Goal: Task Accomplishment & Management: Manage account settings

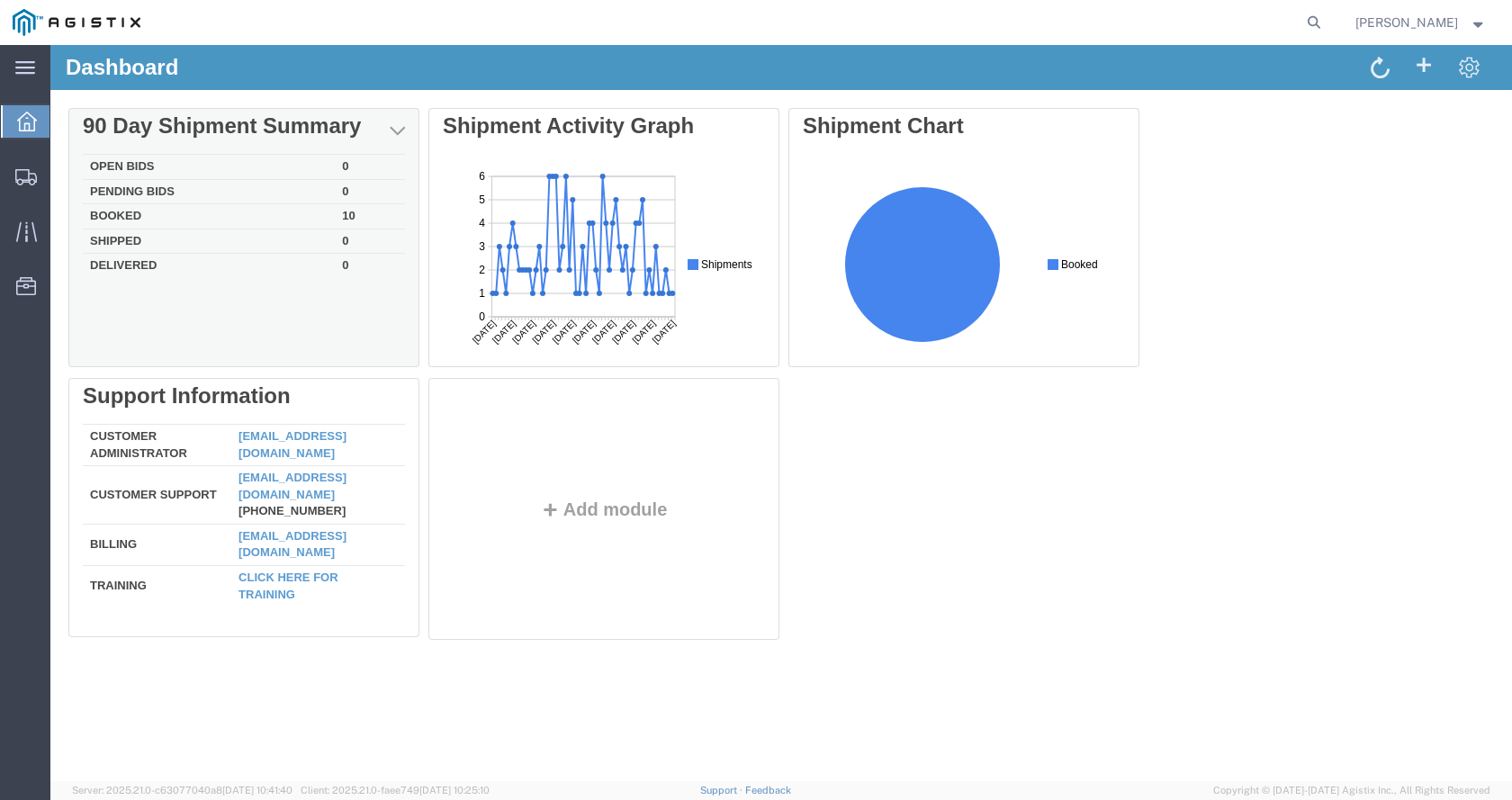
click at [136, 216] on td "Booked" at bounding box center [208, 217] width 252 height 25
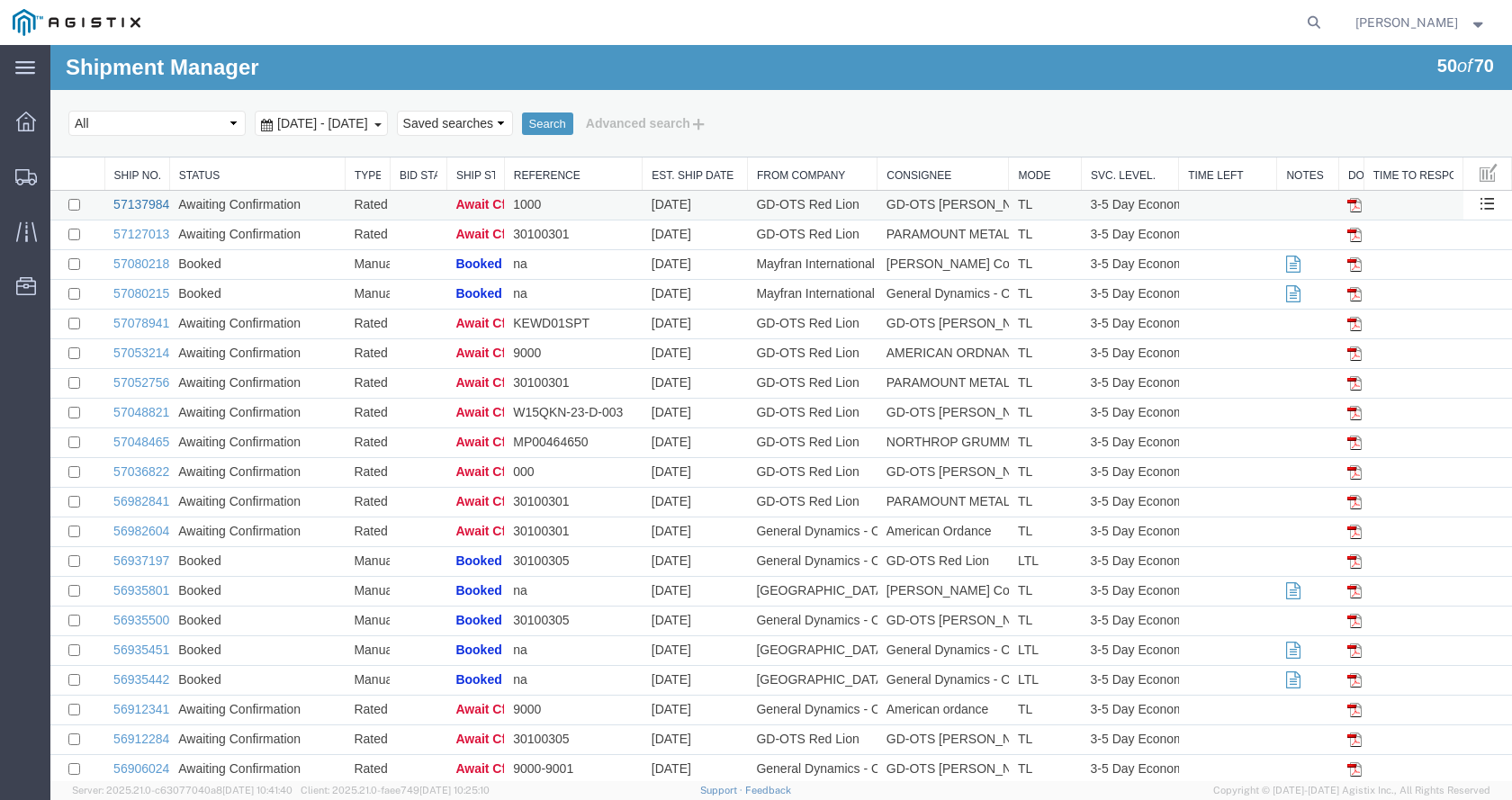
click at [136, 204] on link "57137984" at bounding box center [141, 204] width 56 height 14
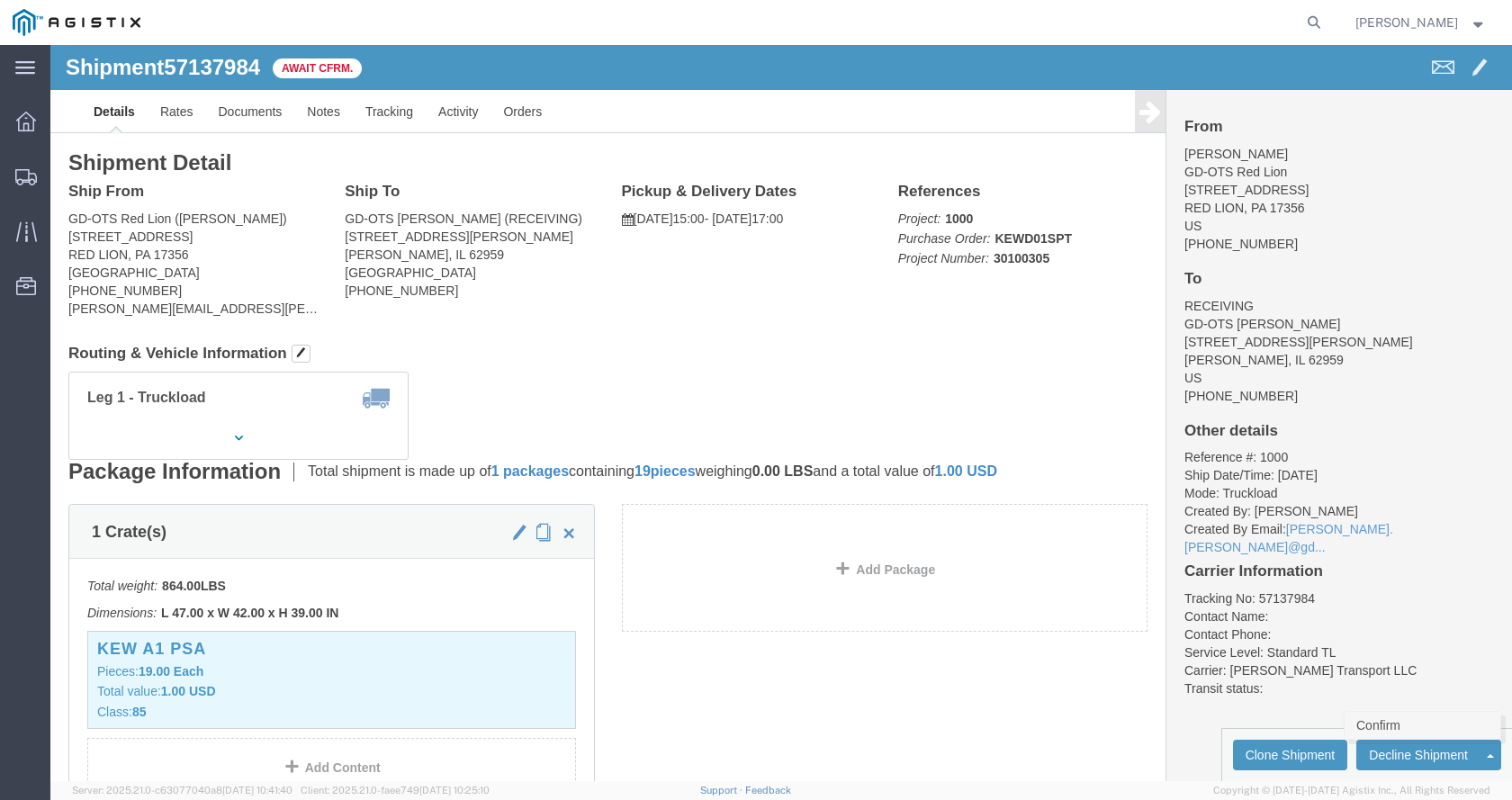
click link "Confirm"
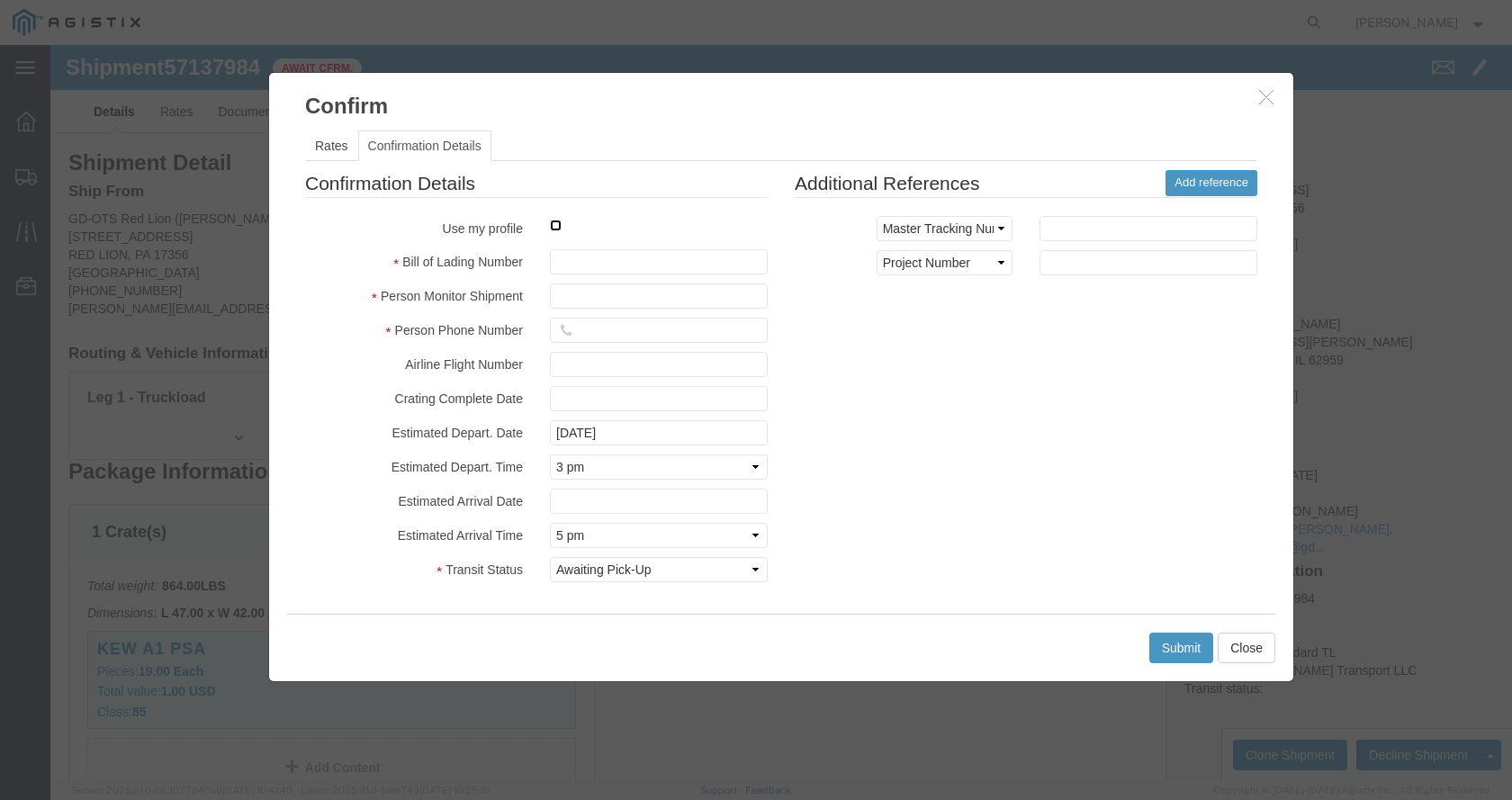
click input "checkbox"
checkbox input "true"
type input "[PERSON_NAME]"
type input "[PHONE_NUMBER]"
click input "text"
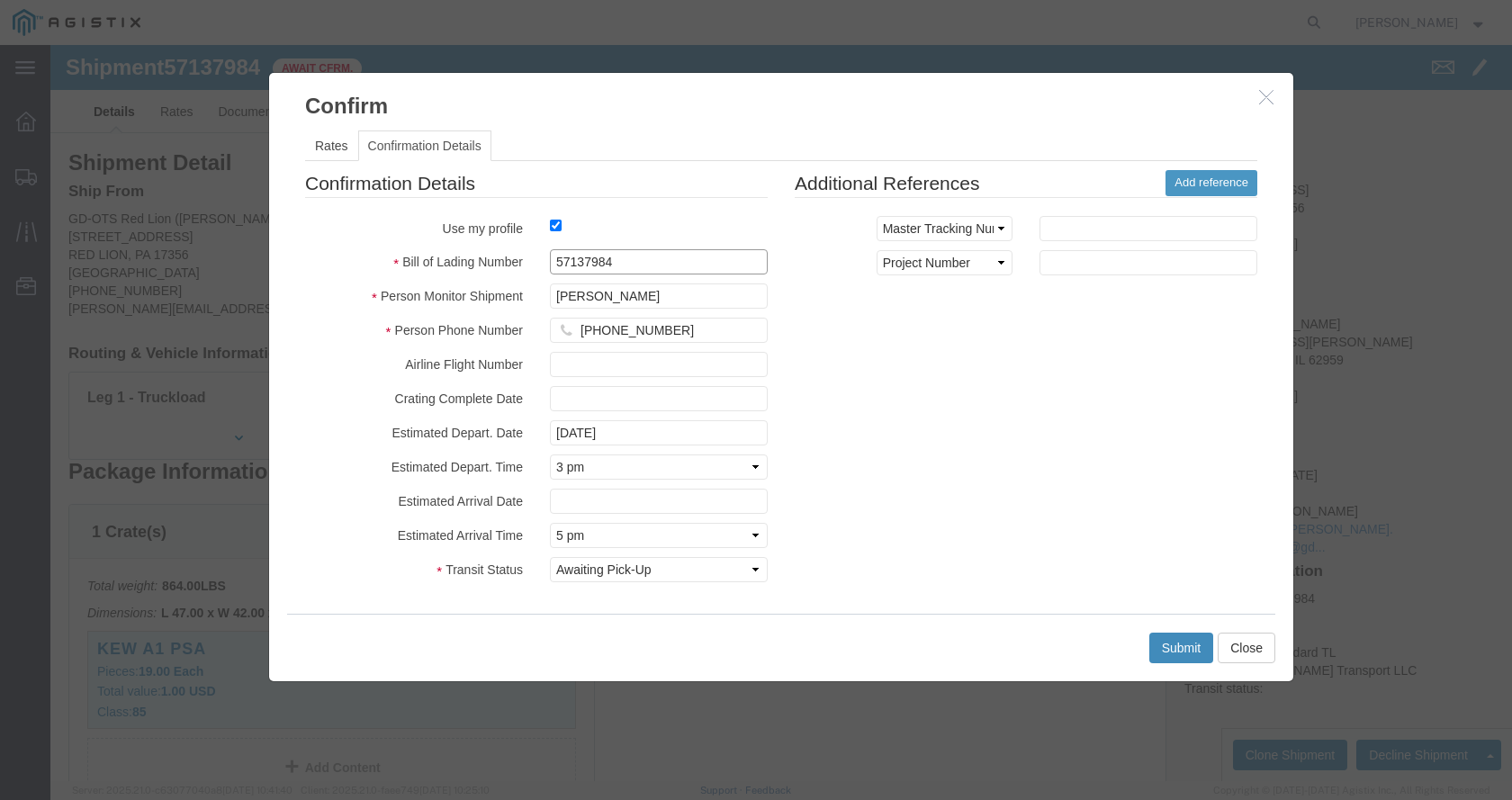
type input "57137984"
click button "Submit"
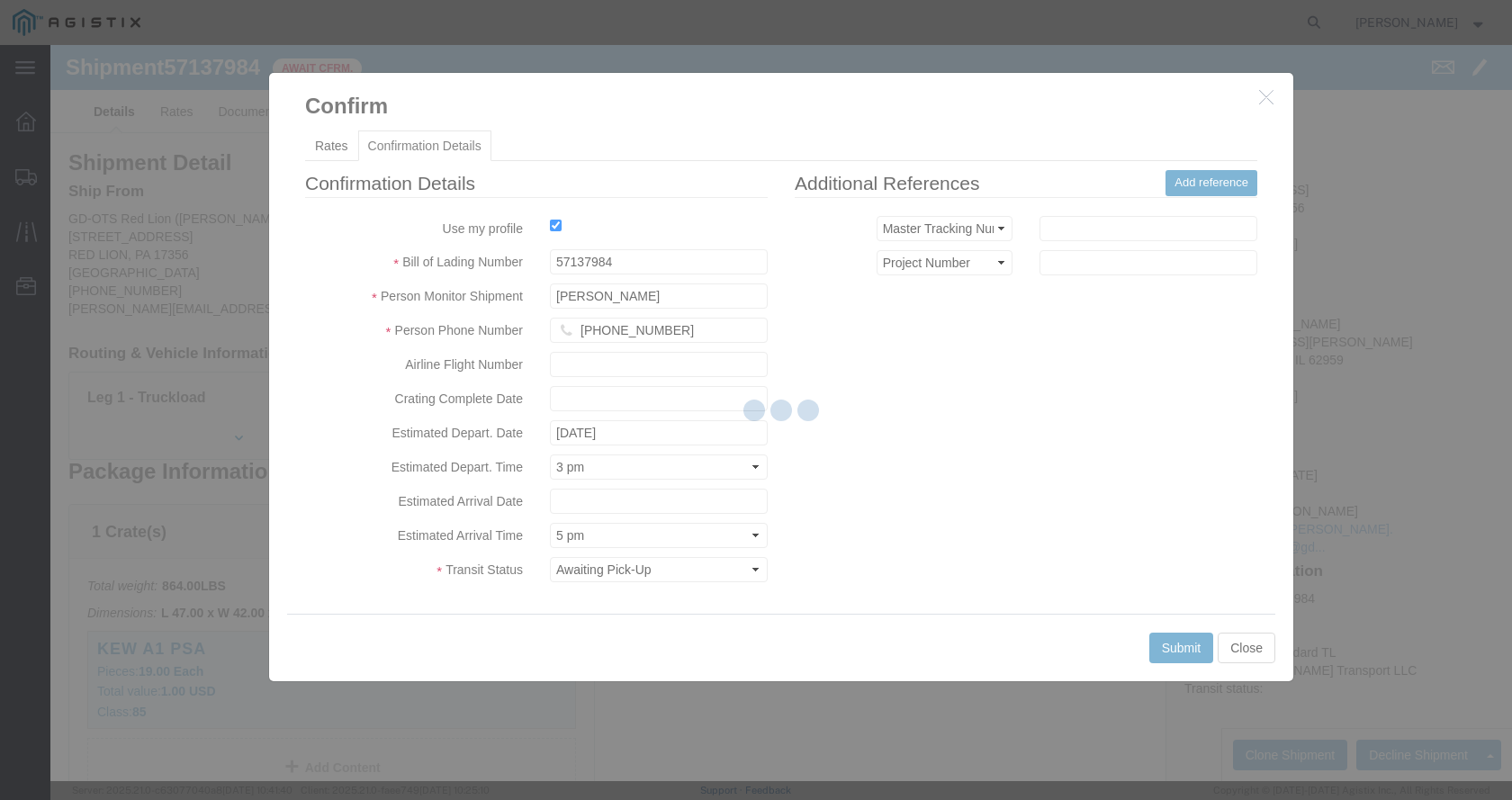
click div
